Goal: Information Seeking & Learning: Learn about a topic

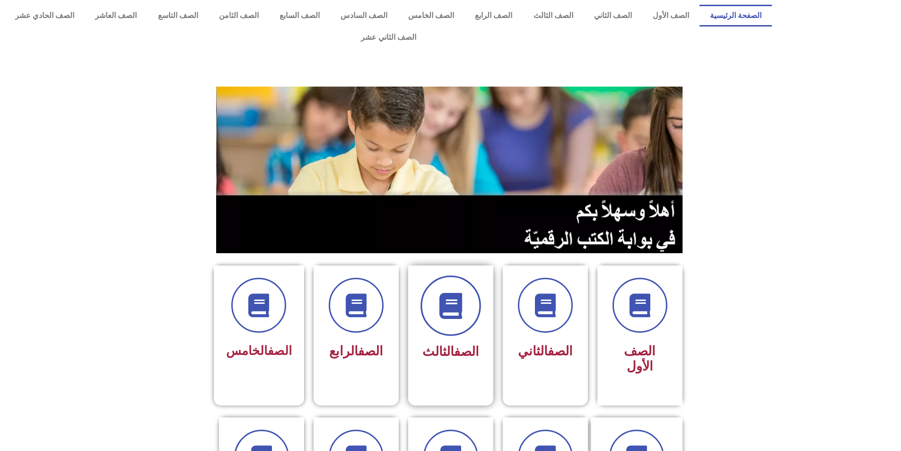
click at [436, 286] on span at bounding box center [450, 305] width 61 height 61
click at [450, 275] on span at bounding box center [450, 305] width 61 height 61
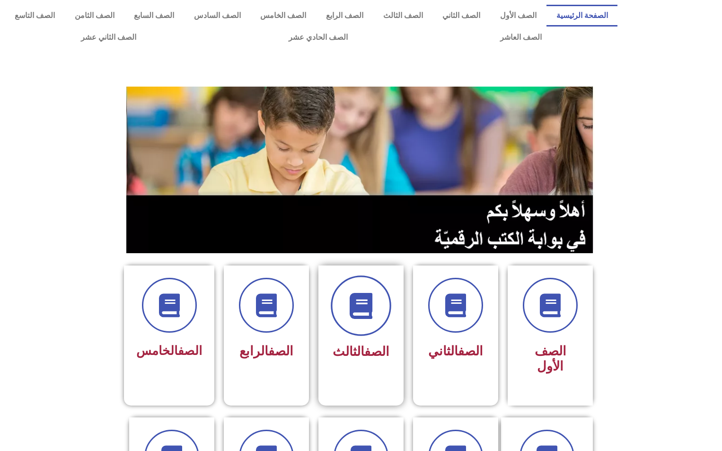
click at [360, 330] on span at bounding box center [361, 305] width 61 height 61
click at [410, 20] on link "الصف الثالث" at bounding box center [403, 16] width 60 height 22
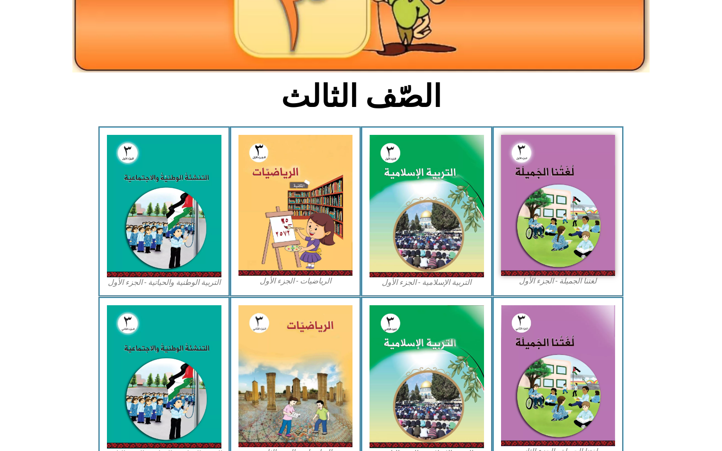
scroll to position [236, 0]
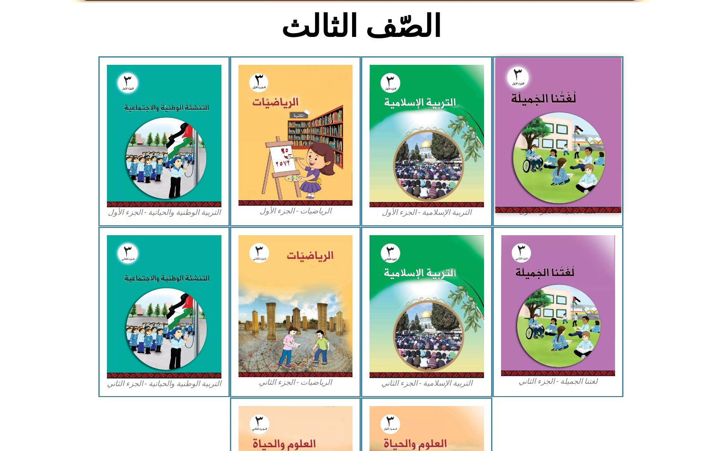
click at [569, 137] on img at bounding box center [558, 135] width 126 height 155
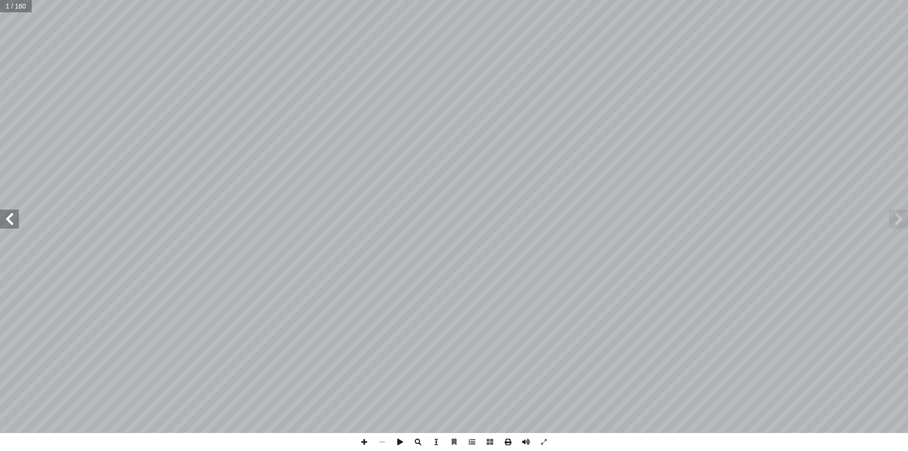
click at [897, 217] on span at bounding box center [898, 219] width 19 height 19
click at [11, 221] on span at bounding box center [9, 219] width 19 height 19
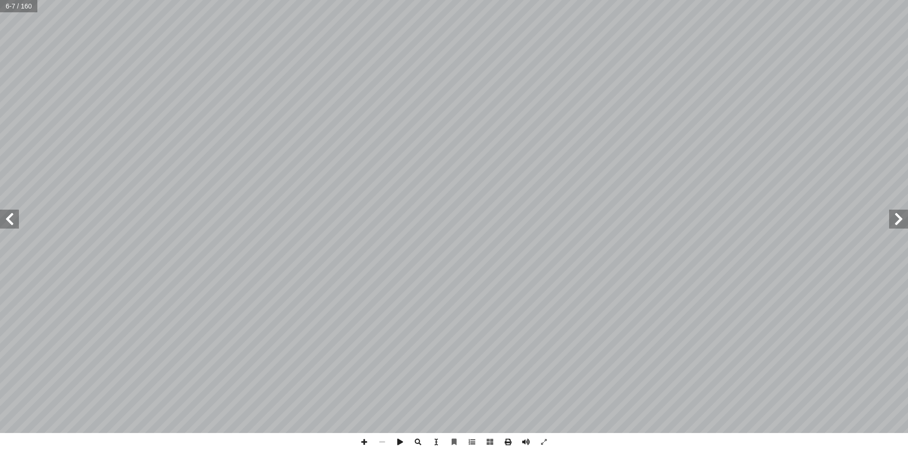
click at [11, 221] on span at bounding box center [9, 219] width 19 height 19
click at [897, 225] on span at bounding box center [898, 219] width 19 height 19
click at [14, 222] on span at bounding box center [9, 219] width 19 height 19
